Goal: Transaction & Acquisition: Purchase product/service

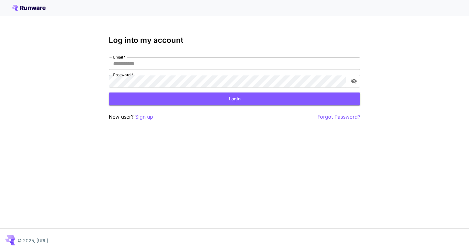
click at [164, 64] on input "Email   *" at bounding box center [234, 63] width 251 height 13
type input "**********"
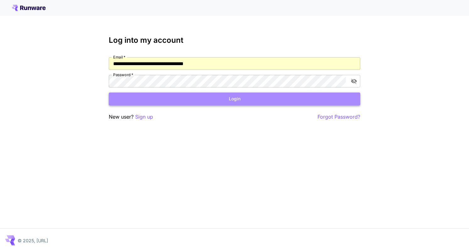
click at [197, 102] on button "Login" at bounding box center [234, 98] width 251 height 13
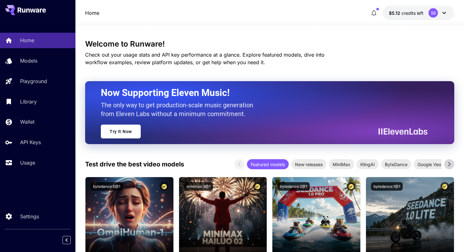
click at [447, 14] on icon at bounding box center [444, 13] width 8 height 8
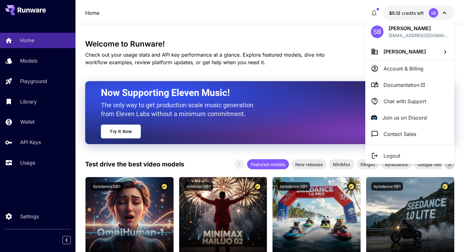
click at [401, 16] on div at bounding box center [234, 126] width 469 height 252
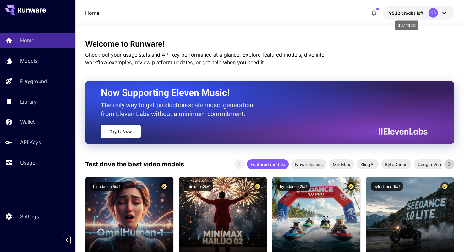
click at [401, 13] on span "$5.12" at bounding box center [395, 12] width 13 height 5
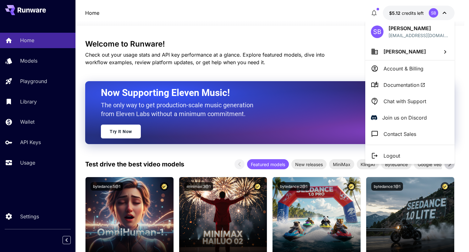
click at [33, 122] on div at bounding box center [234, 126] width 469 height 252
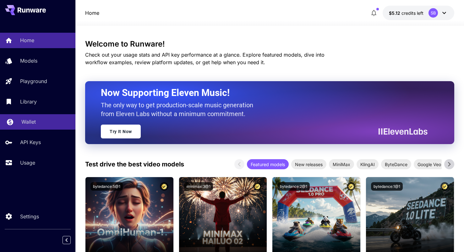
click at [33, 123] on p "Wallet" at bounding box center [28, 122] width 14 height 8
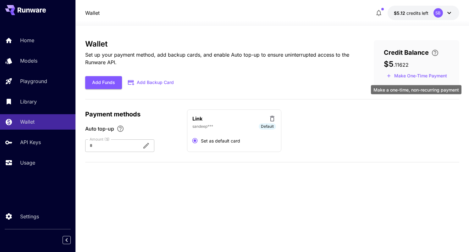
click at [399, 74] on button "Make One-Time Payment" at bounding box center [417, 76] width 66 height 10
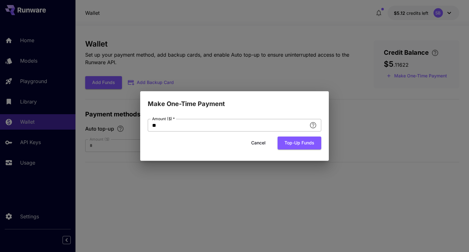
click at [244, 122] on input "**" at bounding box center [227, 125] width 159 height 13
type input "***"
click at [258, 101] on h2 "Make One-Time Payment" at bounding box center [234, 100] width 188 height 18
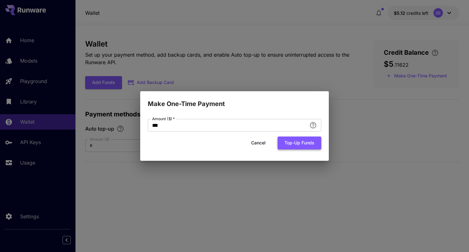
click at [294, 145] on button "Top-up funds" at bounding box center [299, 142] width 44 height 13
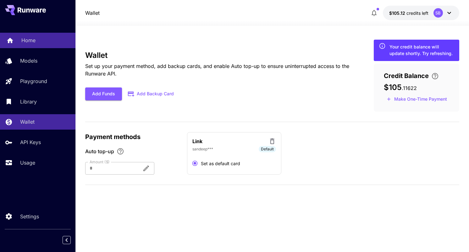
click at [39, 40] on div "Home" at bounding box center [45, 40] width 49 height 8
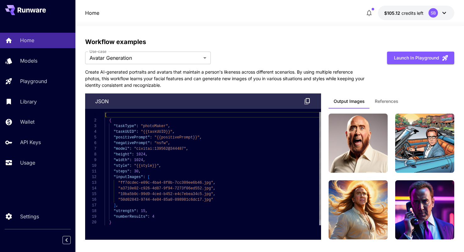
scroll to position [1862, 0]
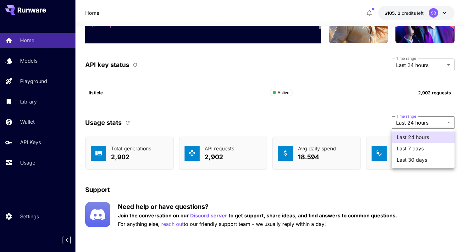
click at [403, 123] on div at bounding box center [234, 126] width 469 height 252
